Goal: Transaction & Acquisition: Download file/media

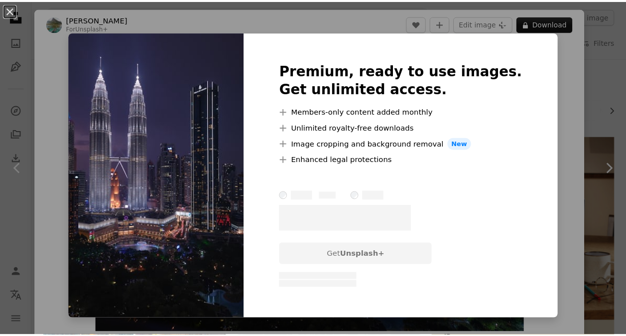
scroll to position [1099, 0]
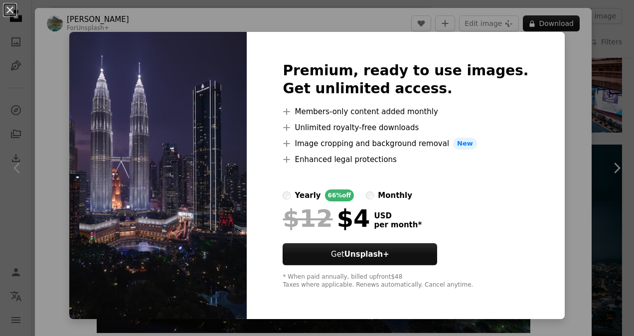
click at [604, 79] on div "An X shape Premium, ready to use images. Get unlimited access. A plus sign Memb…" at bounding box center [317, 168] width 634 height 336
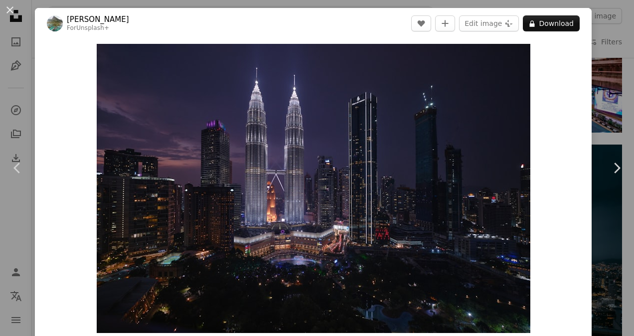
click at [604, 79] on div "An X shape Chevron left Chevron right [PERSON_NAME] For Unsplash+ A heart A plu…" at bounding box center [317, 168] width 634 height 336
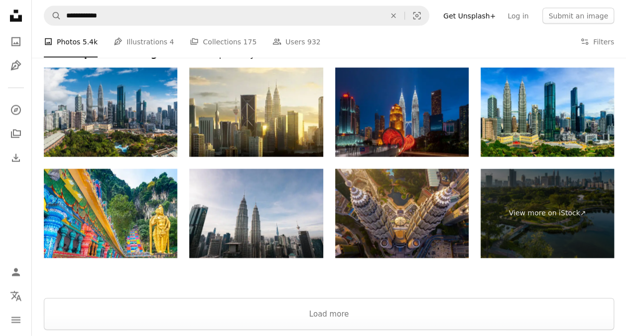
scroll to position [2850, 0]
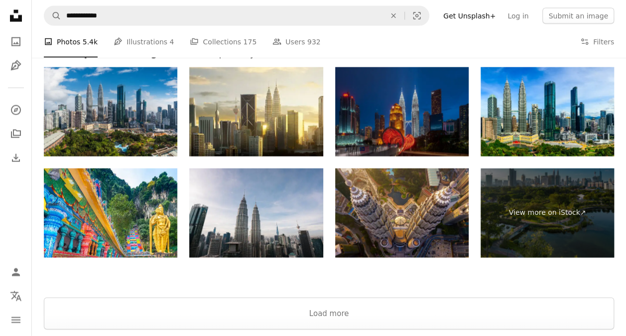
click at [390, 97] on img at bounding box center [402, 111] width 134 height 89
